Goal: Navigation & Orientation: Understand site structure

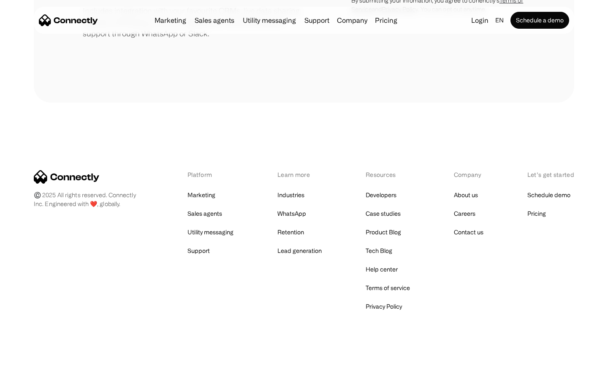
scroll to position [392, 0]
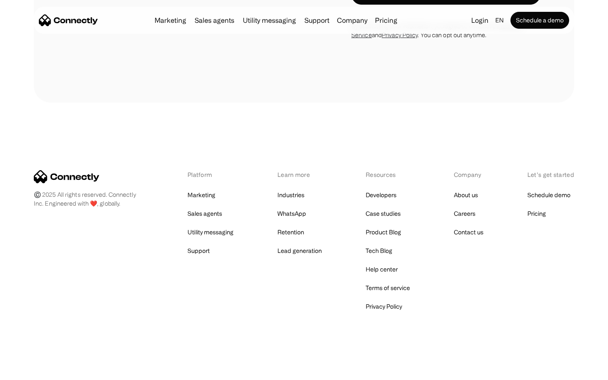
scroll to position [1624, 0]
